Goal: Task Accomplishment & Management: Complete application form

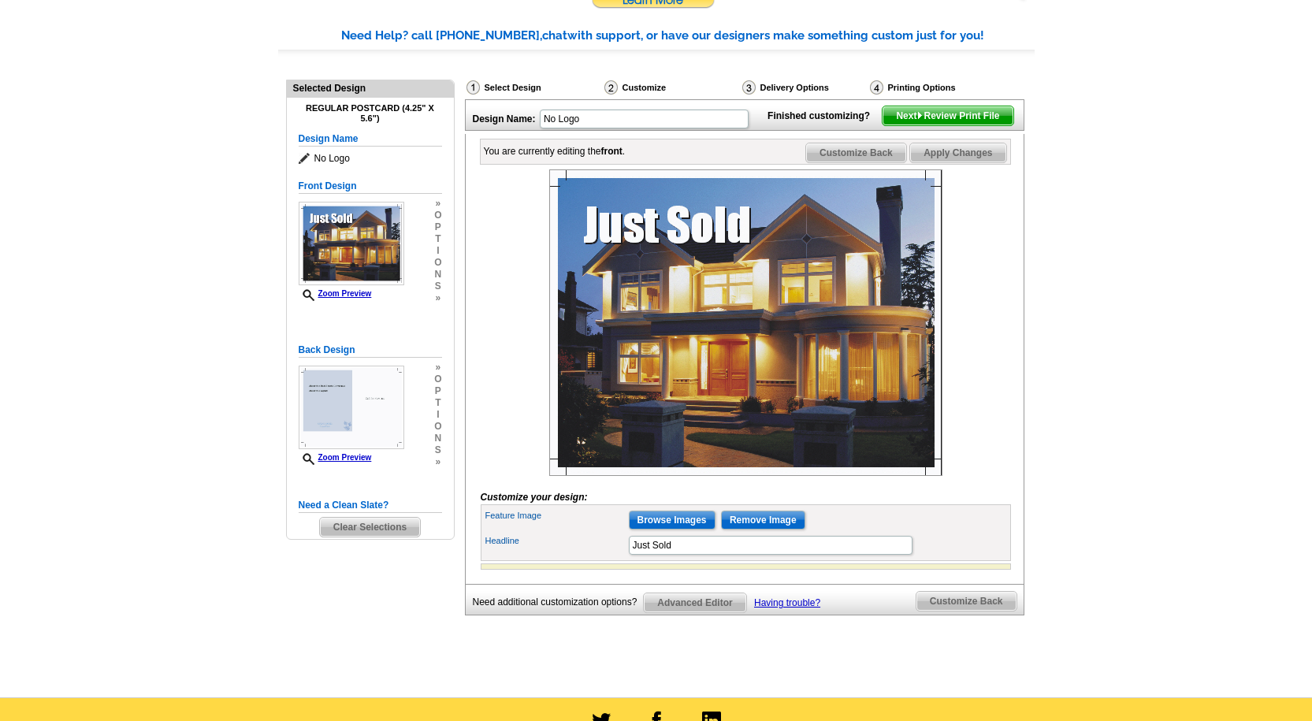
scroll to position [217, 0]
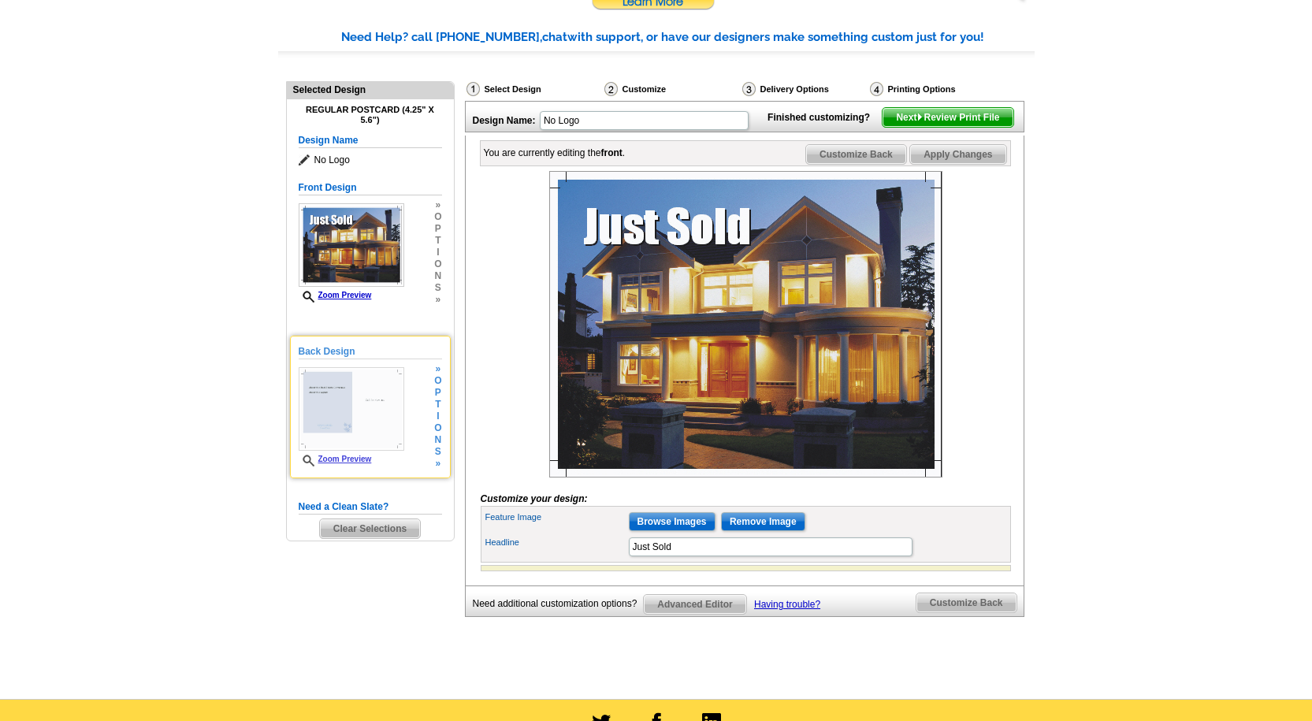
click at [332, 419] on img at bounding box center [352, 409] width 106 height 84
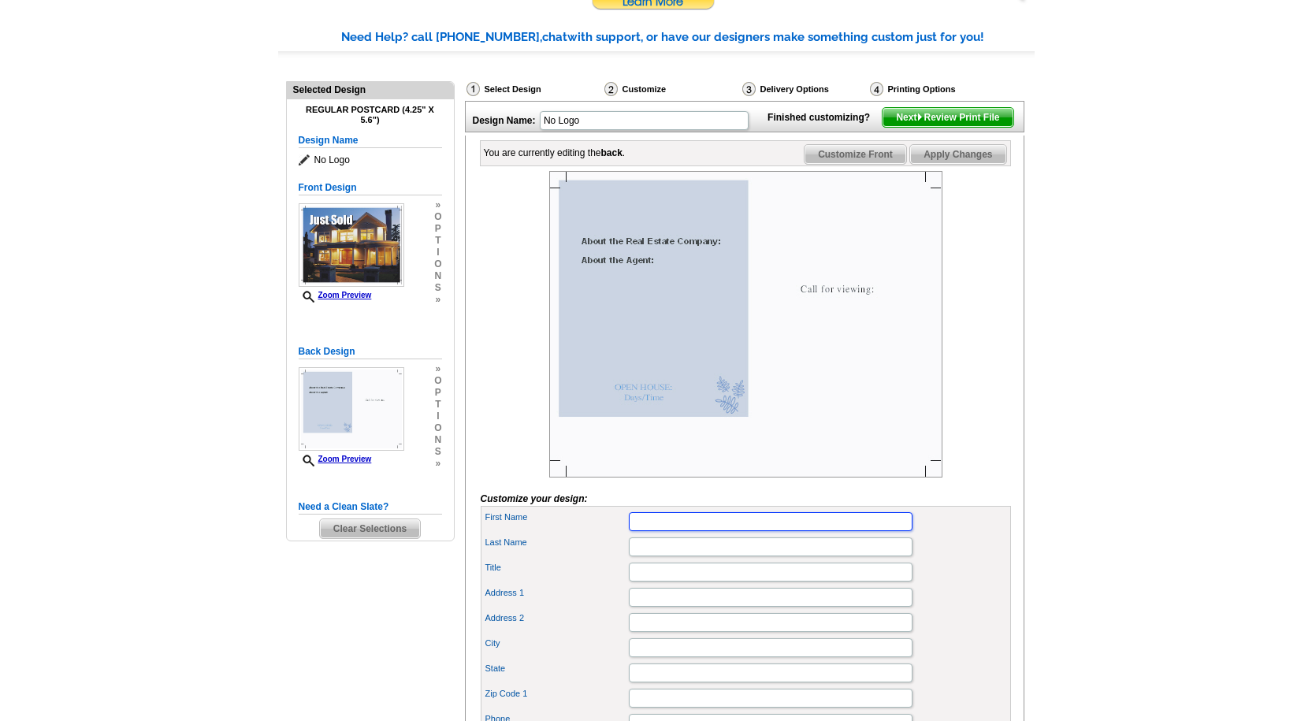
click at [740, 531] on input "First Name" at bounding box center [771, 521] width 284 height 19
type input "[PERSON_NAME]"
click at [745, 556] on input "Last Name" at bounding box center [771, 547] width 284 height 19
type input "Bourne"
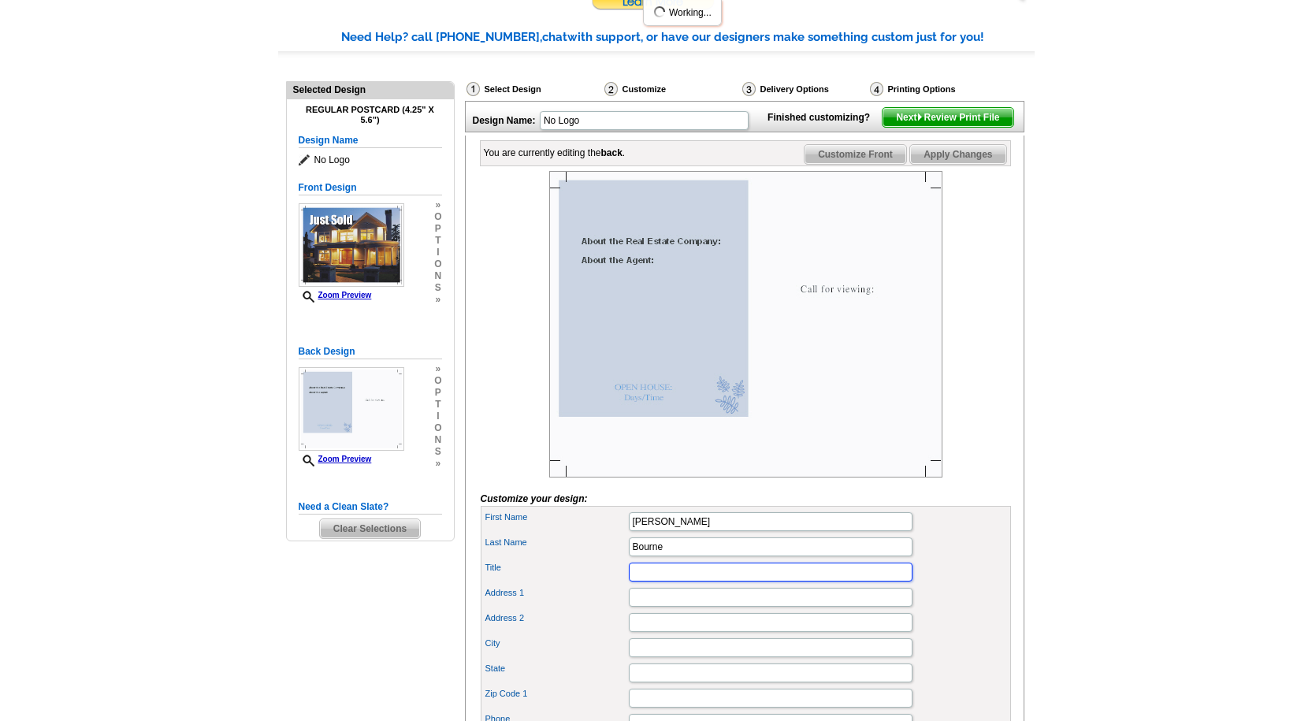
click at [683, 582] on input "Title" at bounding box center [771, 572] width 284 height 19
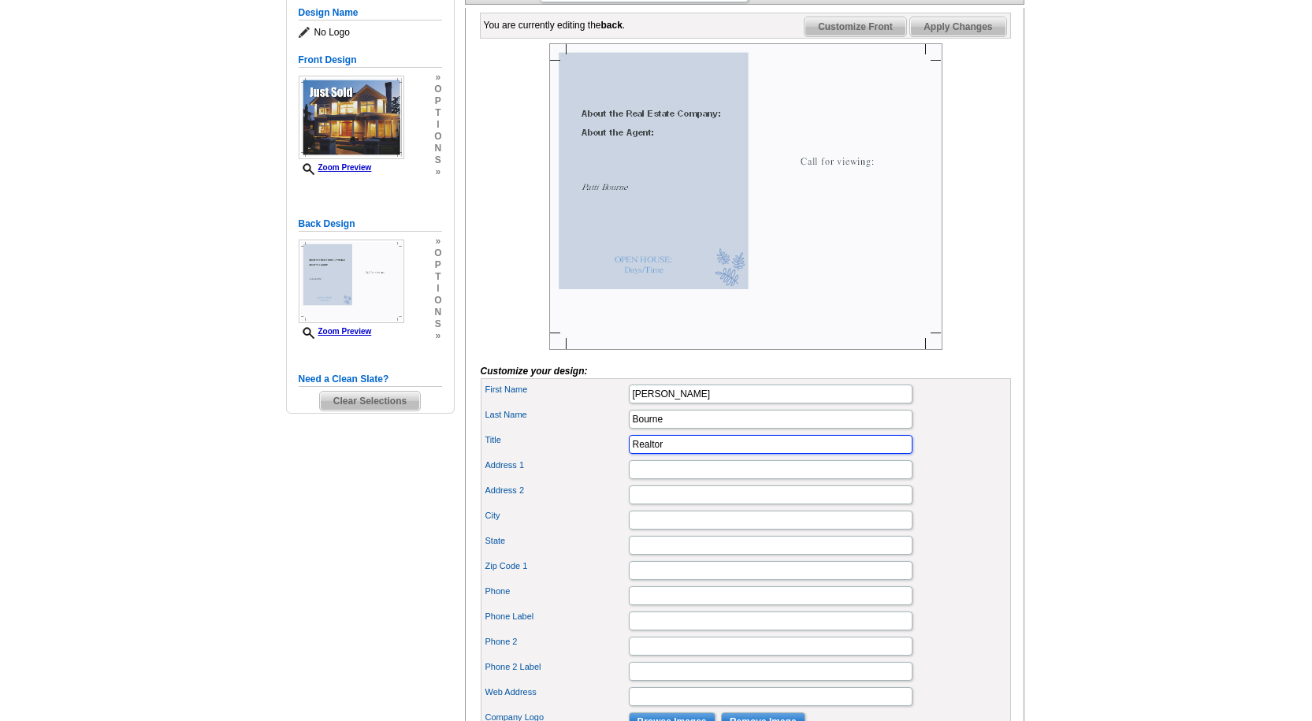
scroll to position [363, 0]
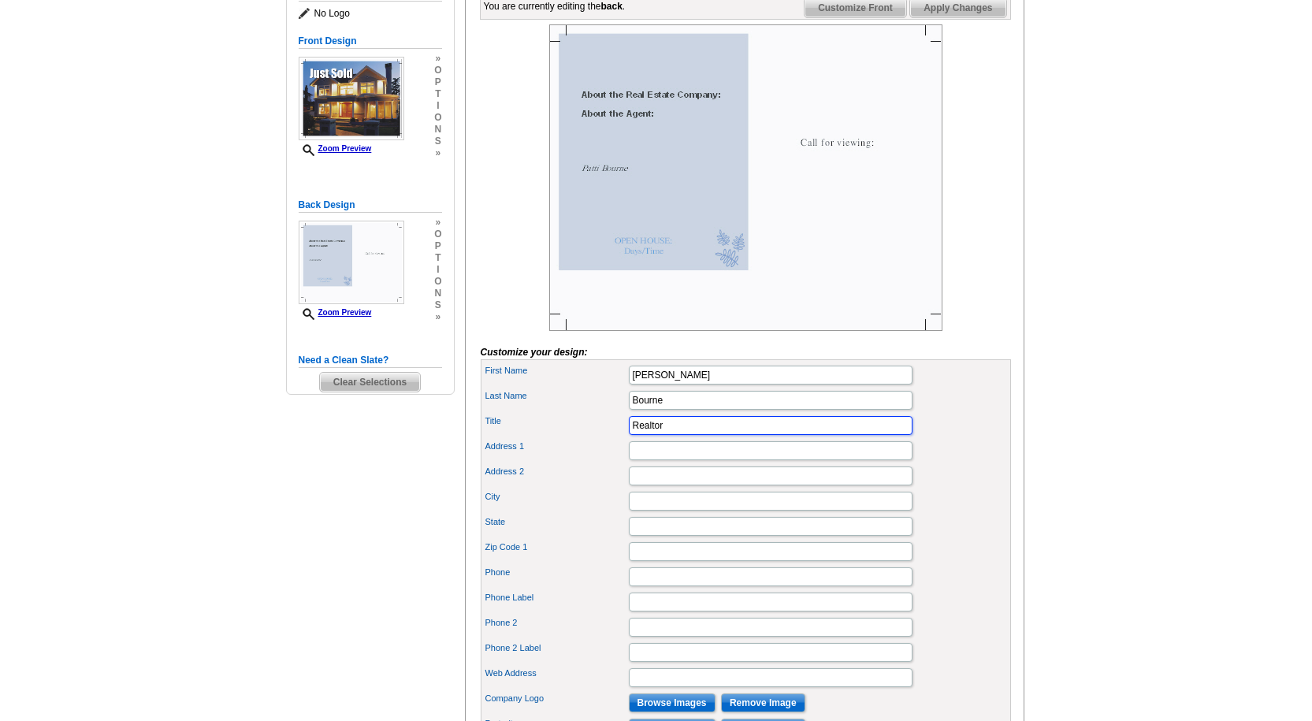
type input "Realtor"
click at [683, 511] on input "City" at bounding box center [771, 501] width 284 height 19
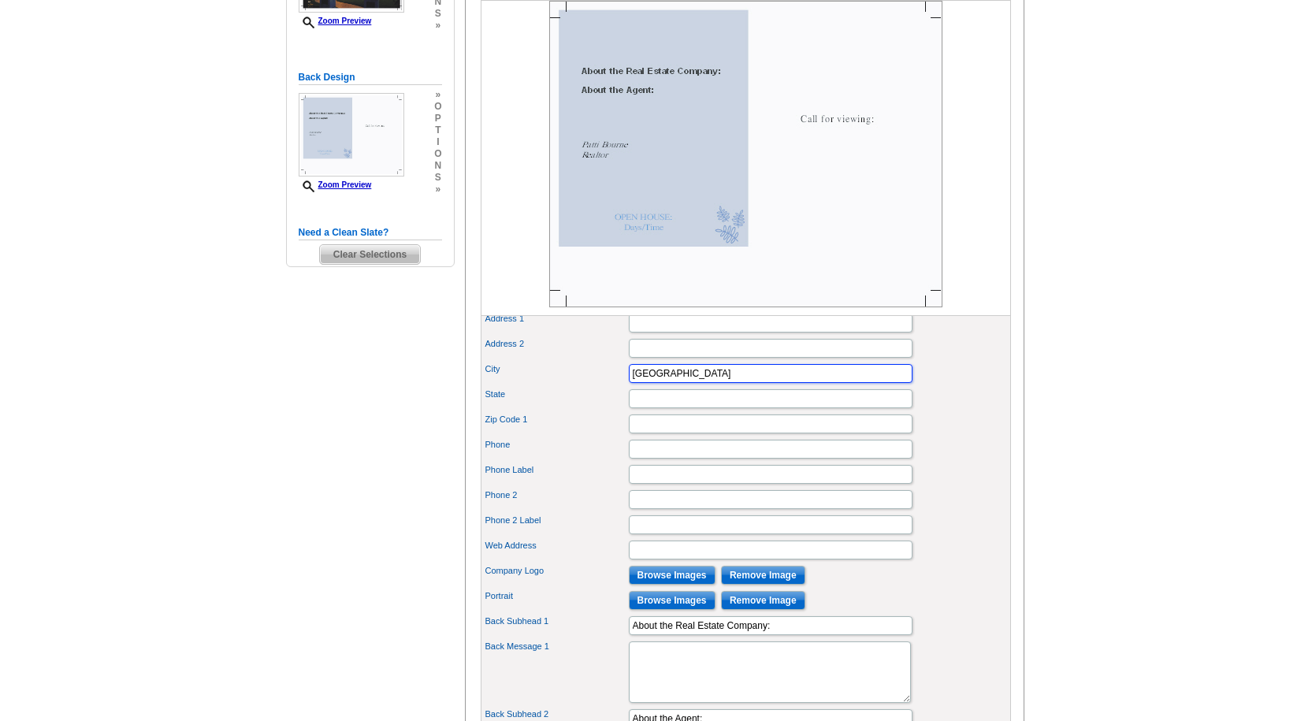
scroll to position [502, 0]
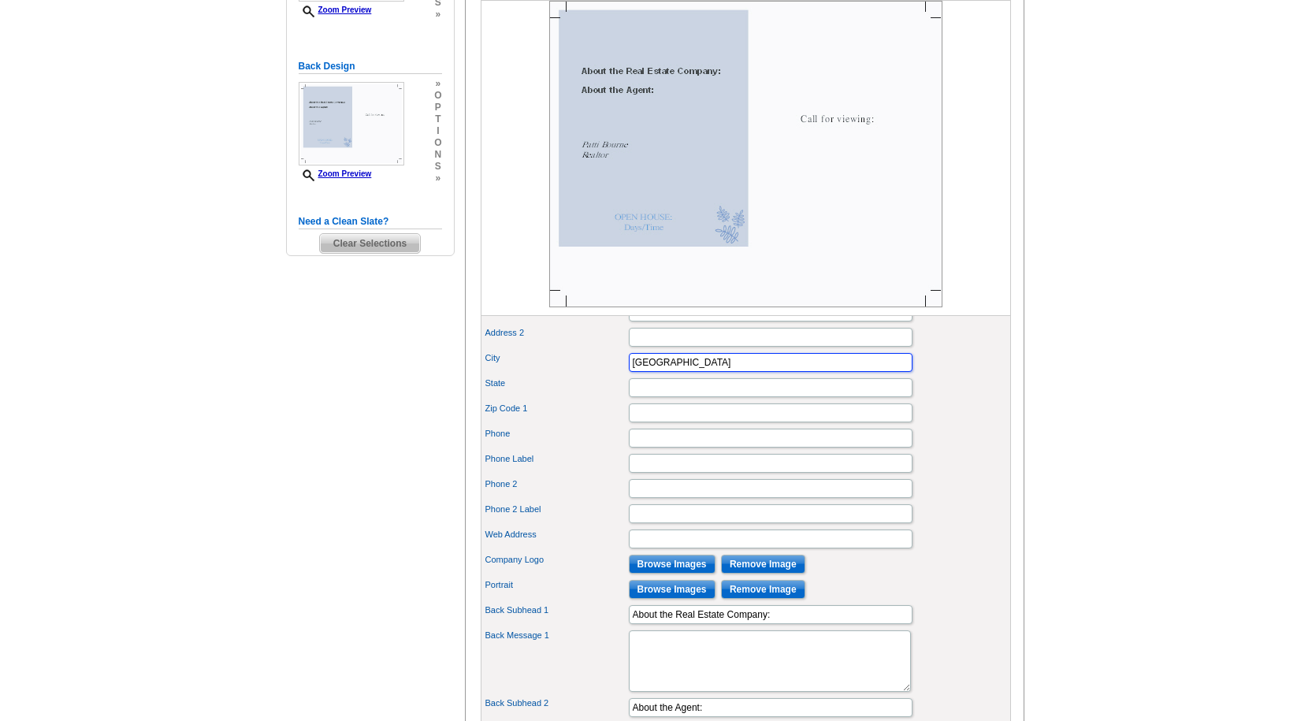
type input "[GEOGRAPHIC_DATA]"
click at [656, 574] on input "Browse Images" at bounding box center [672, 564] width 87 height 19
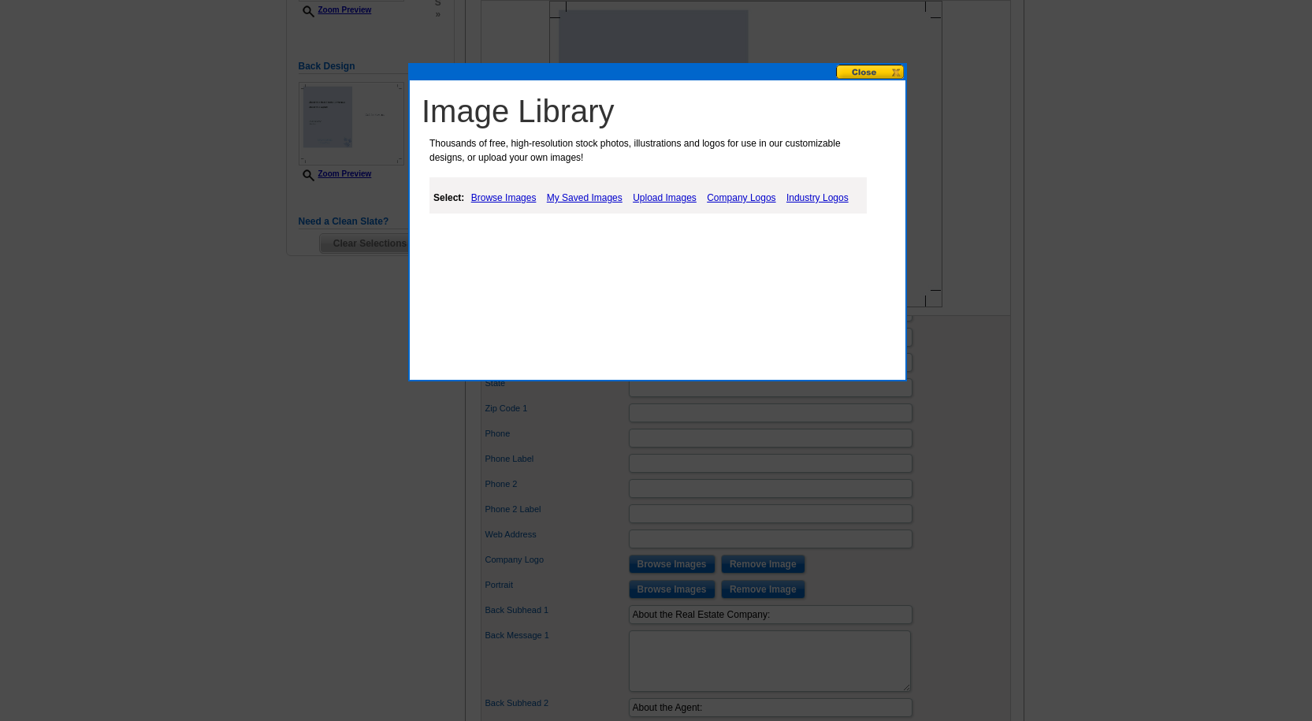
click at [761, 199] on link "Company Logos" at bounding box center [741, 197] width 76 height 19
click at [752, 195] on link "Company Logos" at bounding box center [741, 197] width 76 height 19
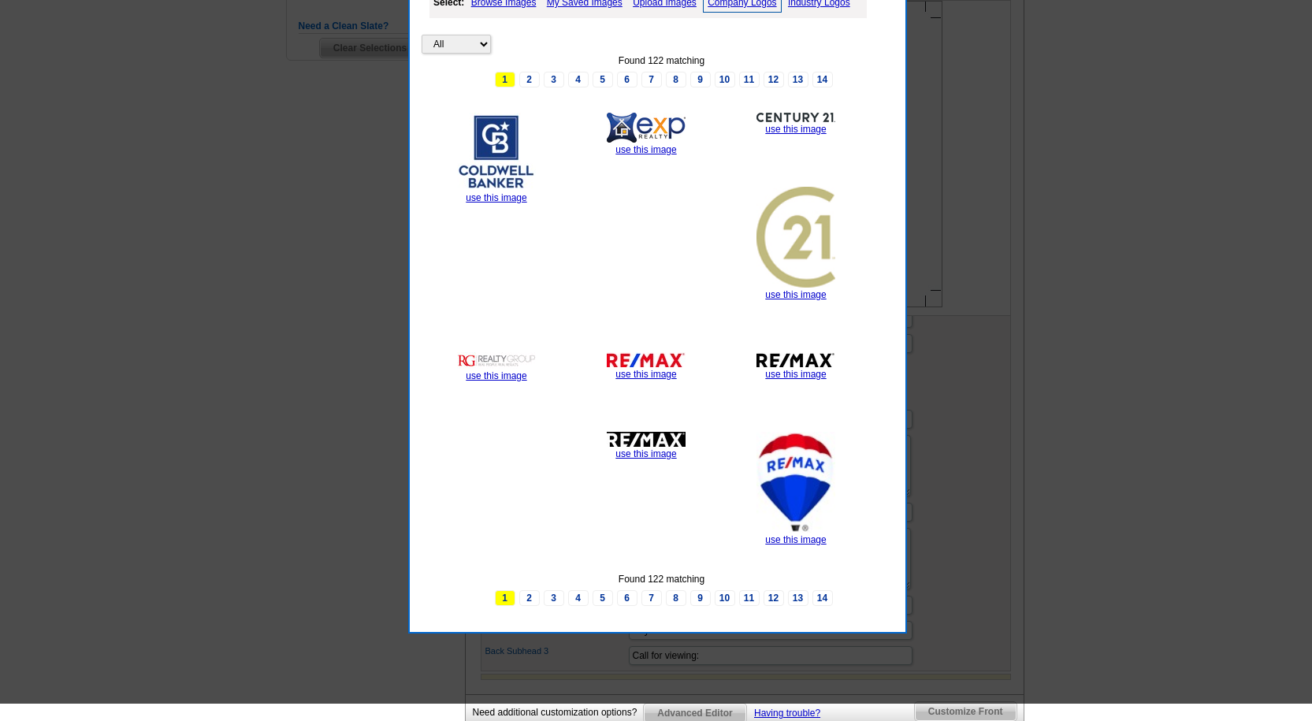
scroll to position [680, 0]
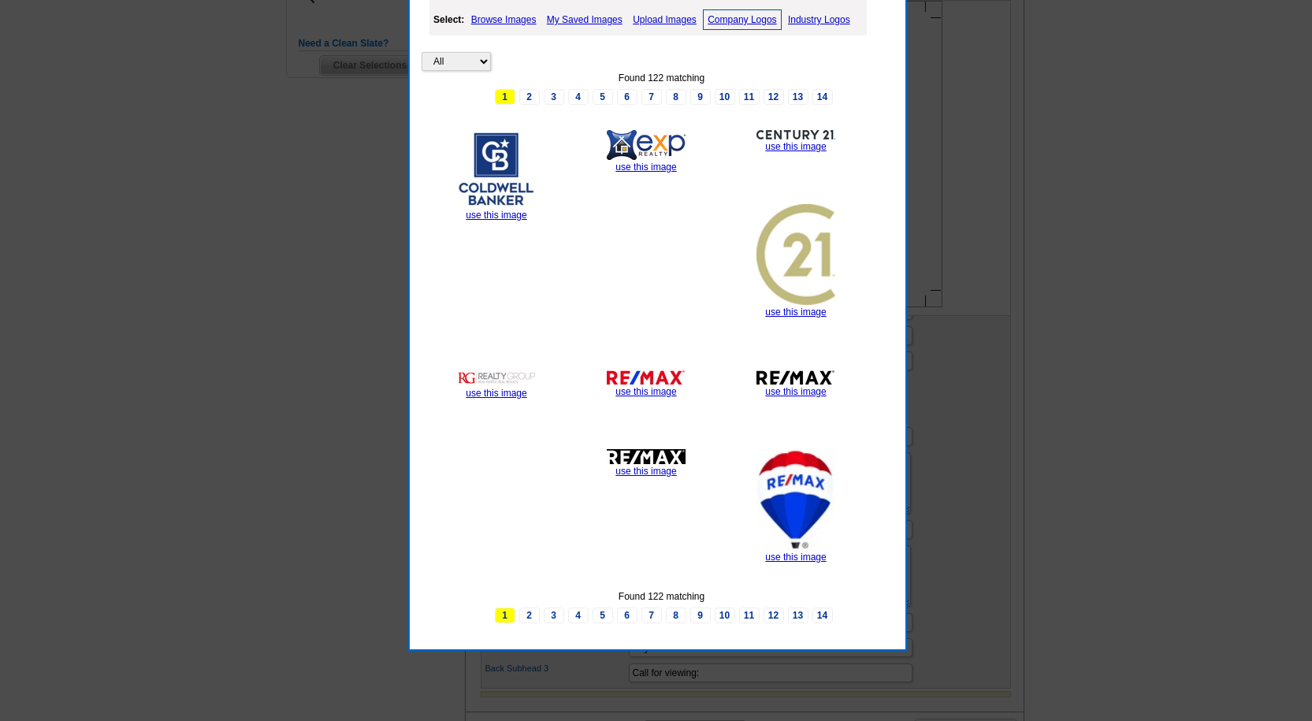
click at [634, 154] on img at bounding box center [646, 145] width 79 height 30
click at [644, 167] on link "use this image" at bounding box center [646, 167] width 61 height 11
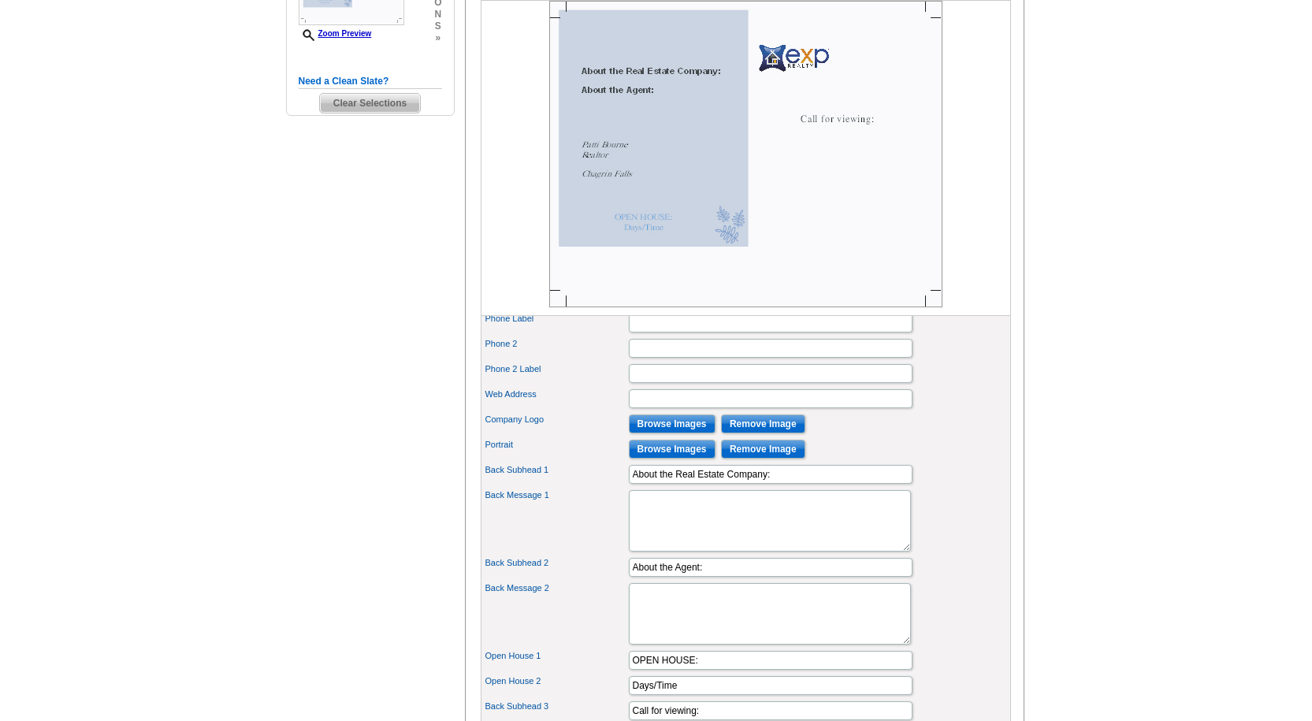
scroll to position [566, 0]
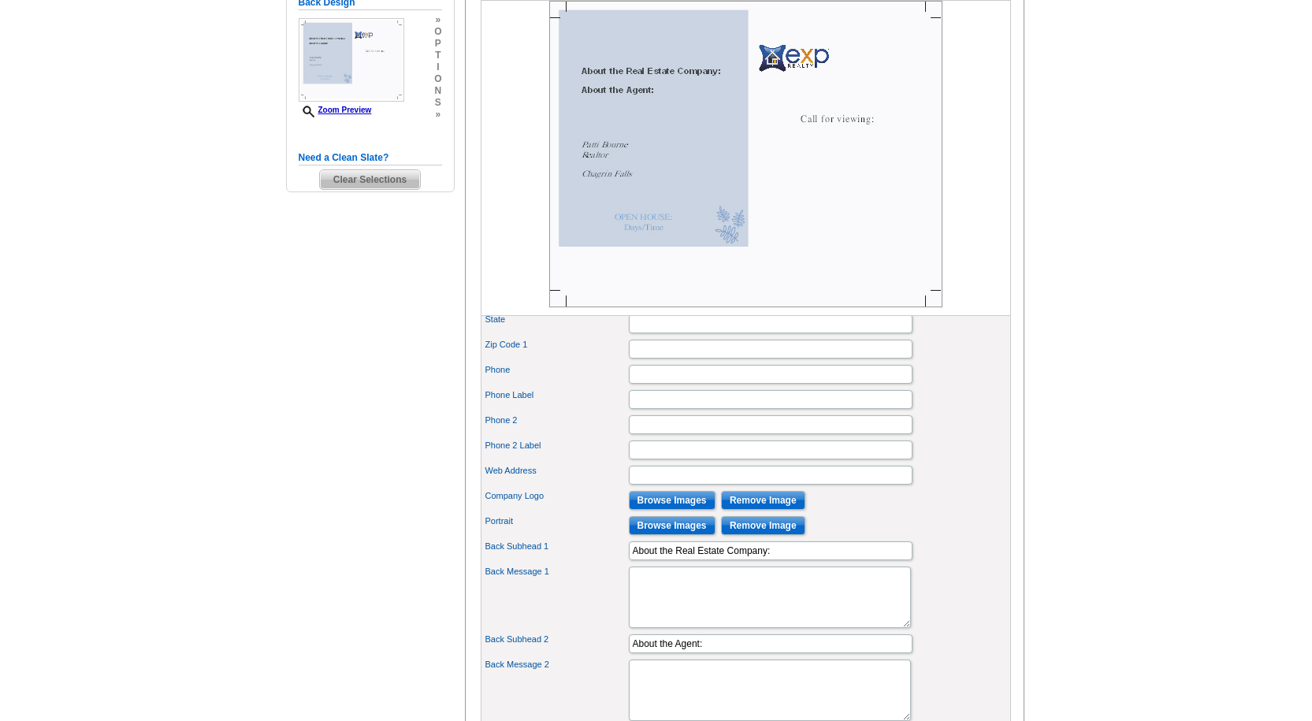
click at [825, 117] on img at bounding box center [745, 154] width 393 height 307
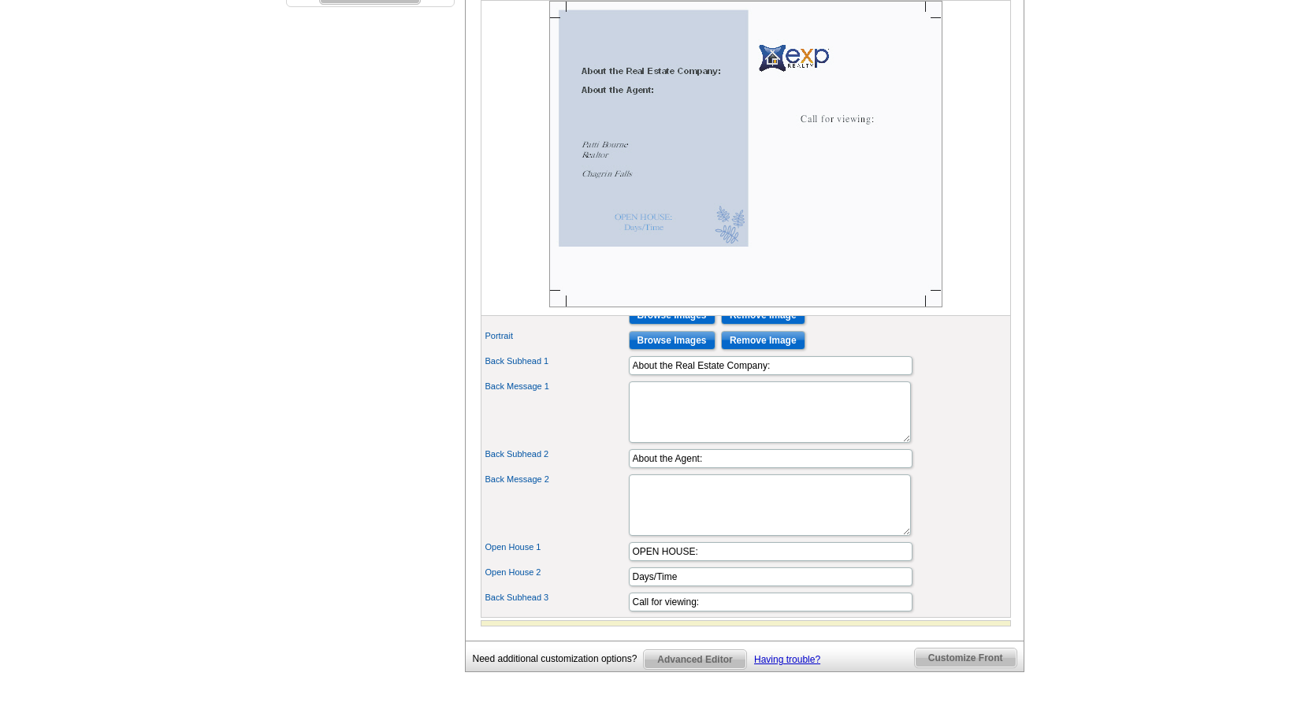
scroll to position [830, 0]
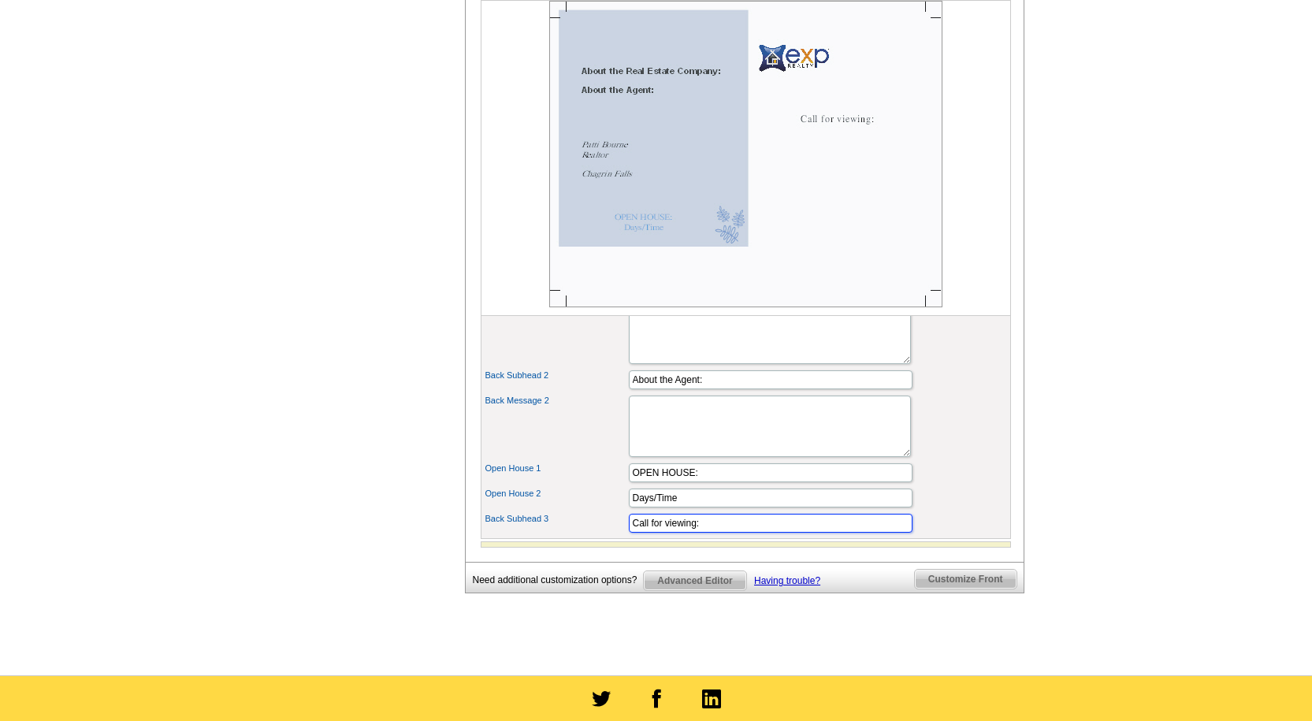
click at [706, 533] on input "Call for viewing:" at bounding box center [771, 523] width 284 height 19
type input "C"
click at [745, 508] on input "Days/Time" at bounding box center [771, 498] width 284 height 19
type input "D"
click at [753, 482] on input "OPEN HOUSE:" at bounding box center [771, 472] width 284 height 19
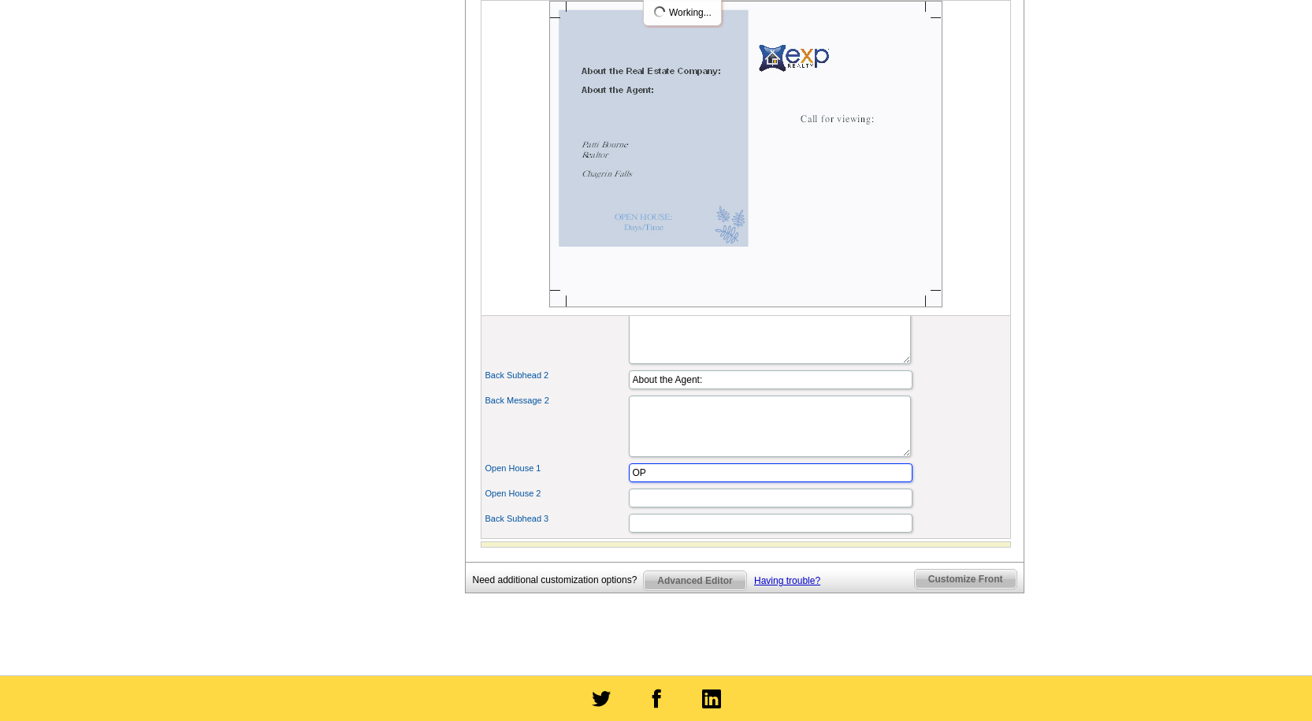
type input "O"
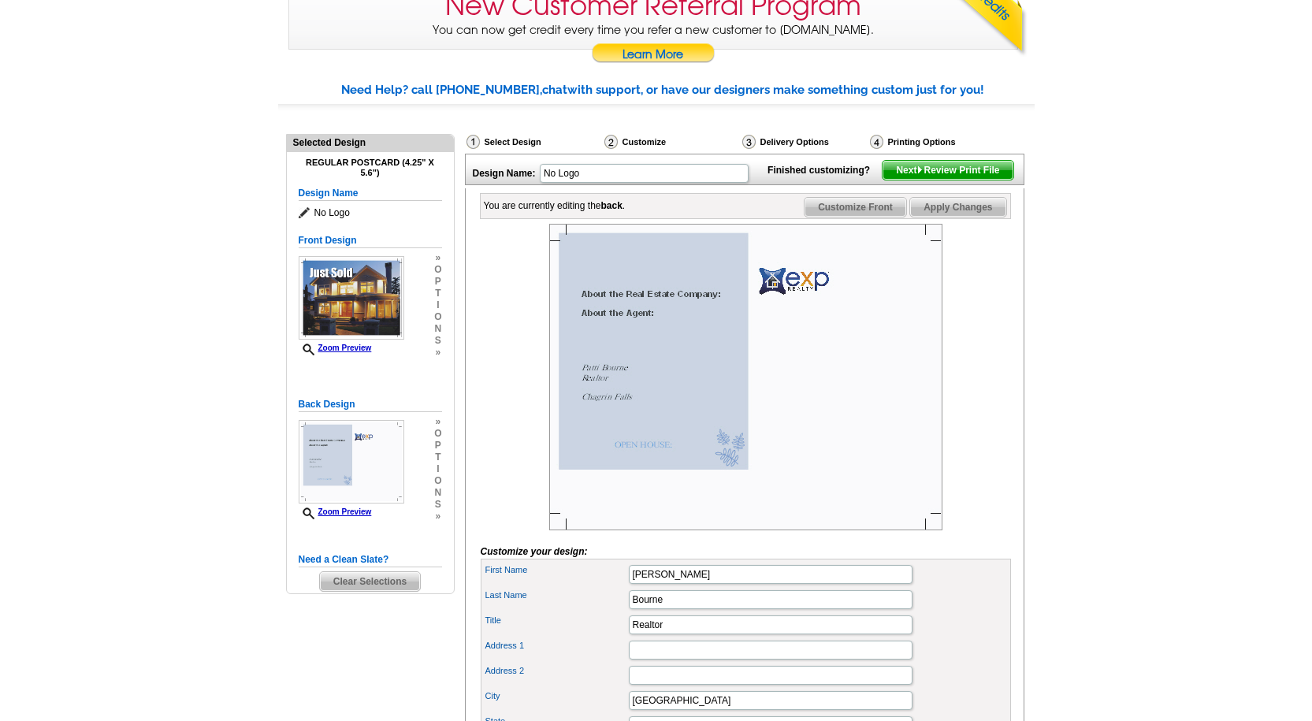
scroll to position [0, 0]
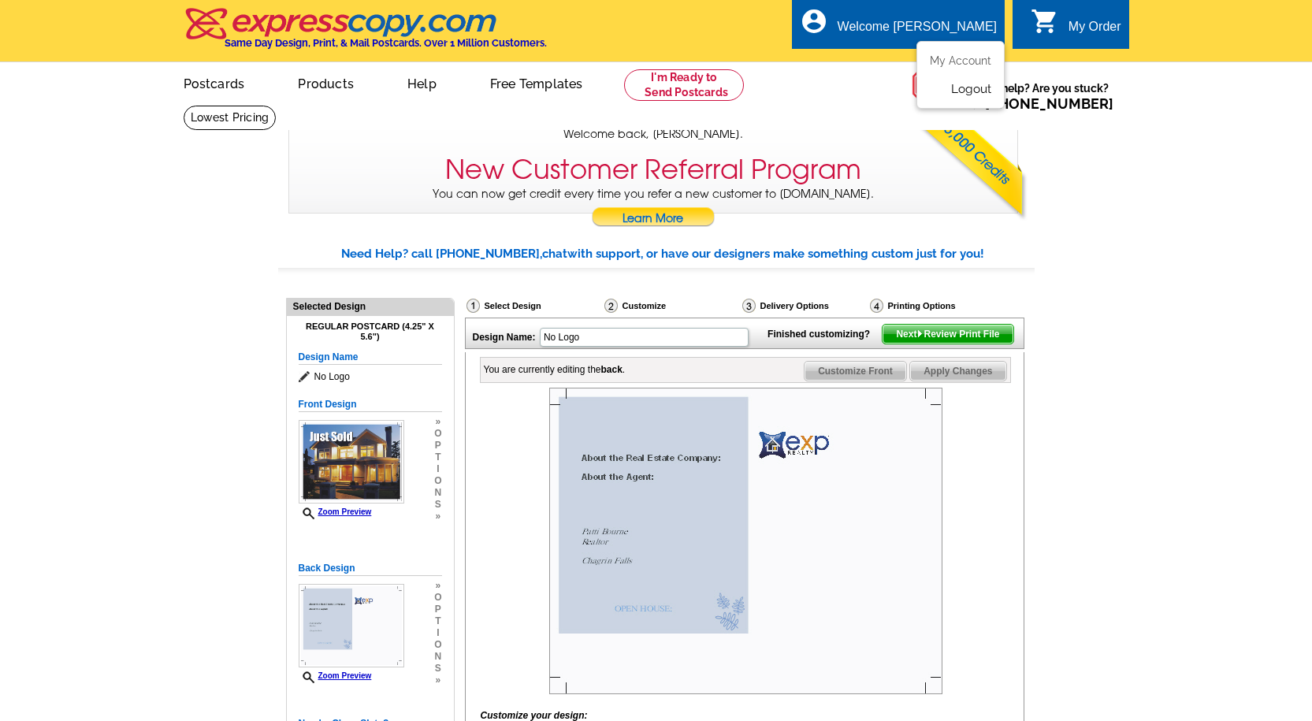
click at [969, 87] on link "Logout" at bounding box center [971, 89] width 40 height 14
